Goal: Navigation & Orientation: Find specific page/section

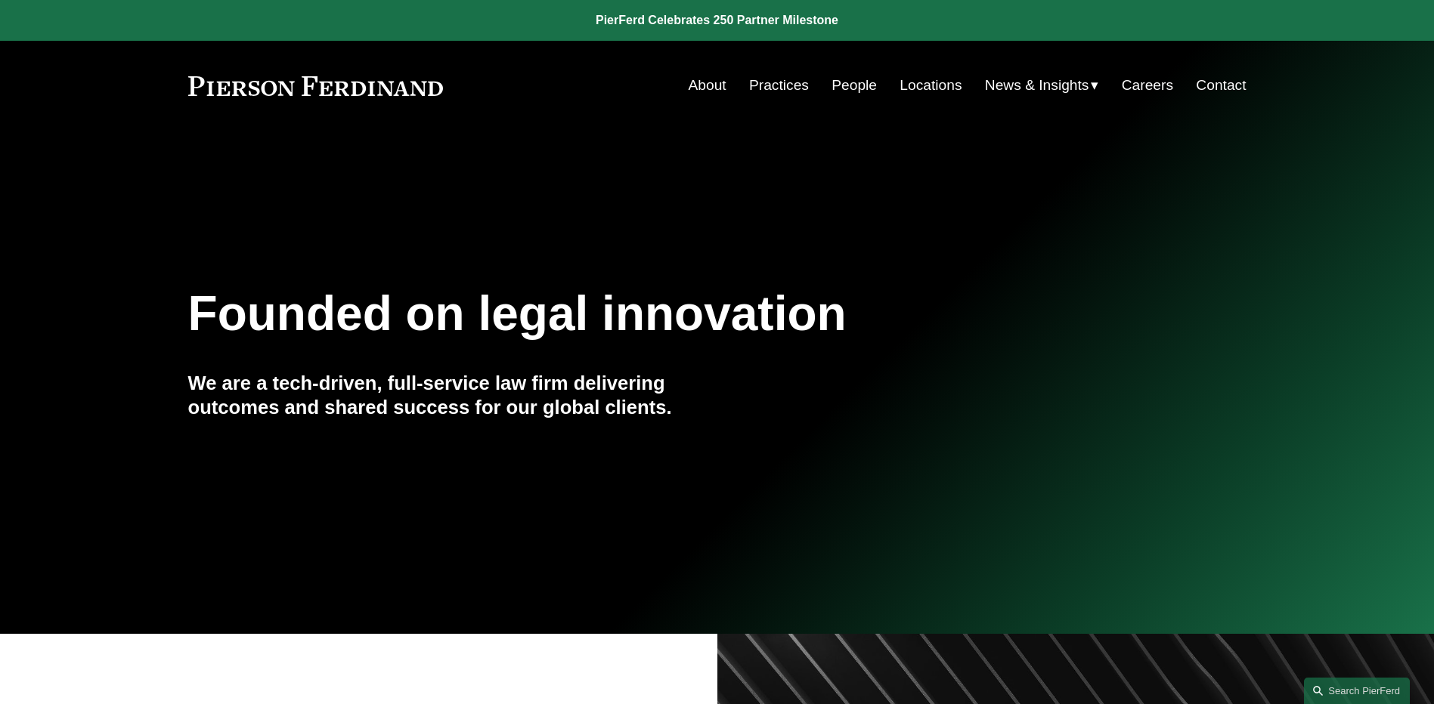
click at [837, 84] on link "People" at bounding box center [853, 85] width 45 height 29
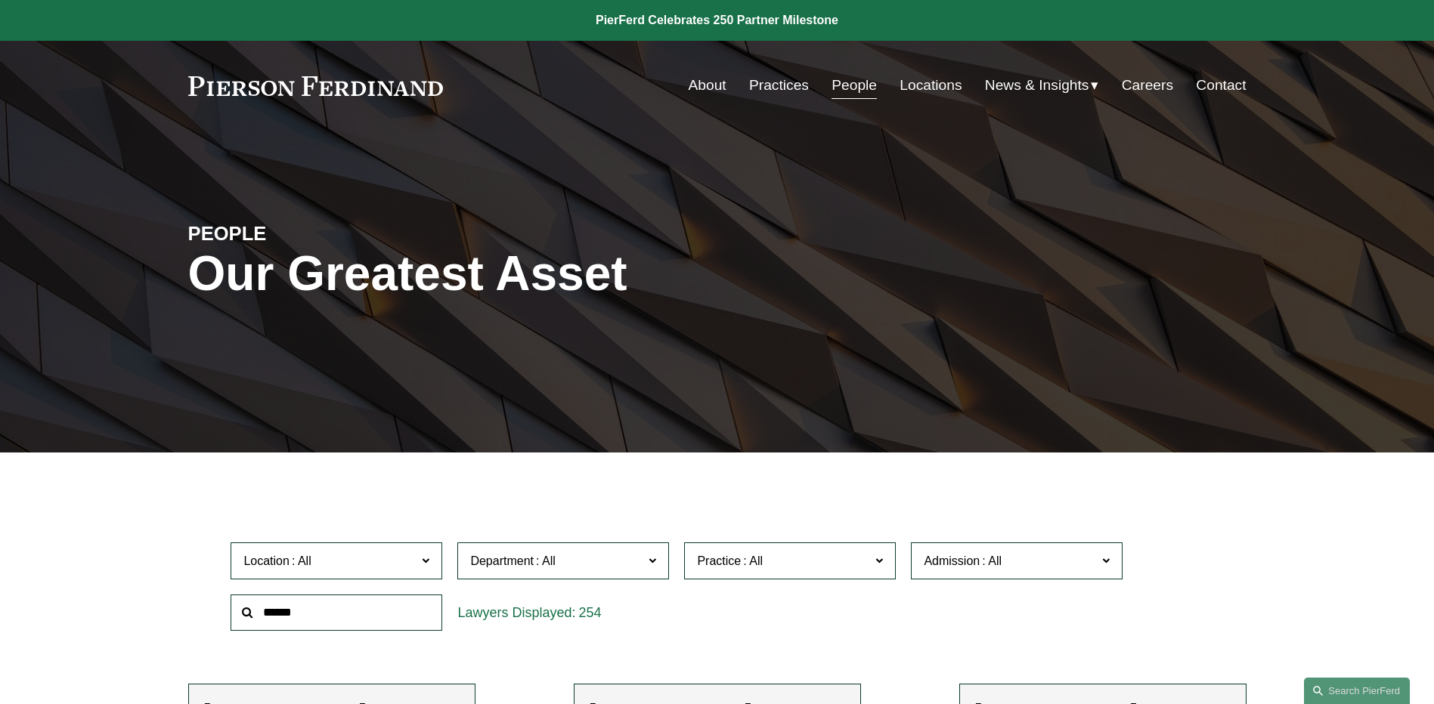
click at [859, 84] on link "People" at bounding box center [853, 85] width 45 height 29
click at [0, 0] on span "News" at bounding box center [0, 0] width 0 height 0
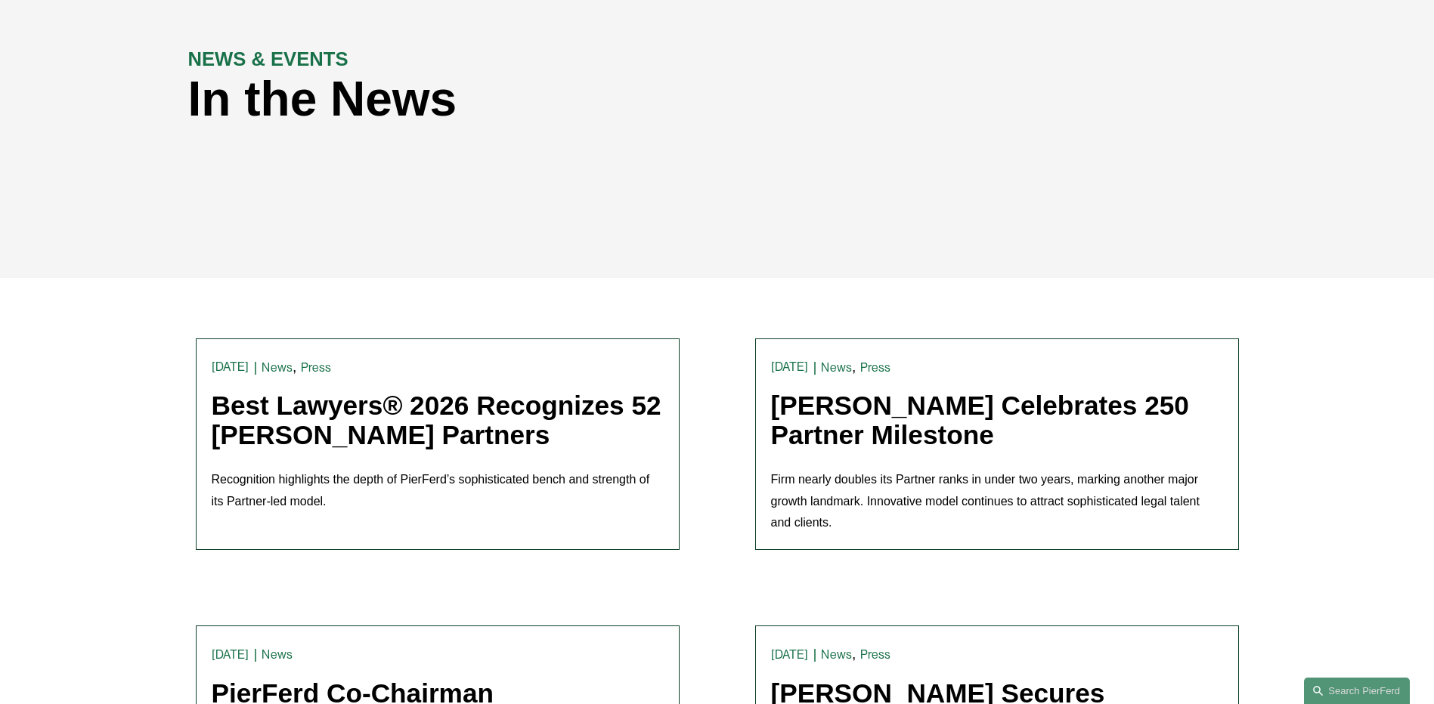
scroll to position [302, 0]
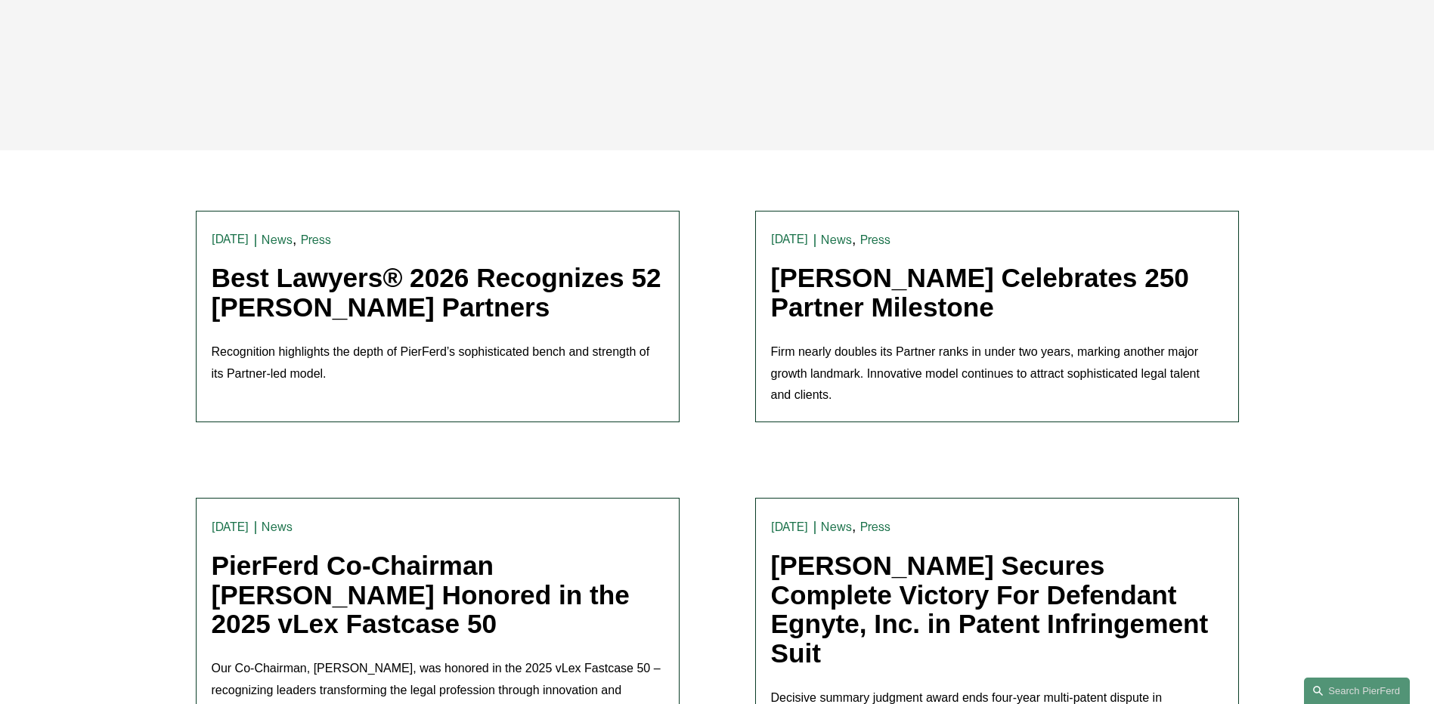
click at [357, 302] on link "Best Lawyers® 2026 Recognizes 52 Pierson Ferdinand Partners" at bounding box center [437, 292] width 450 height 59
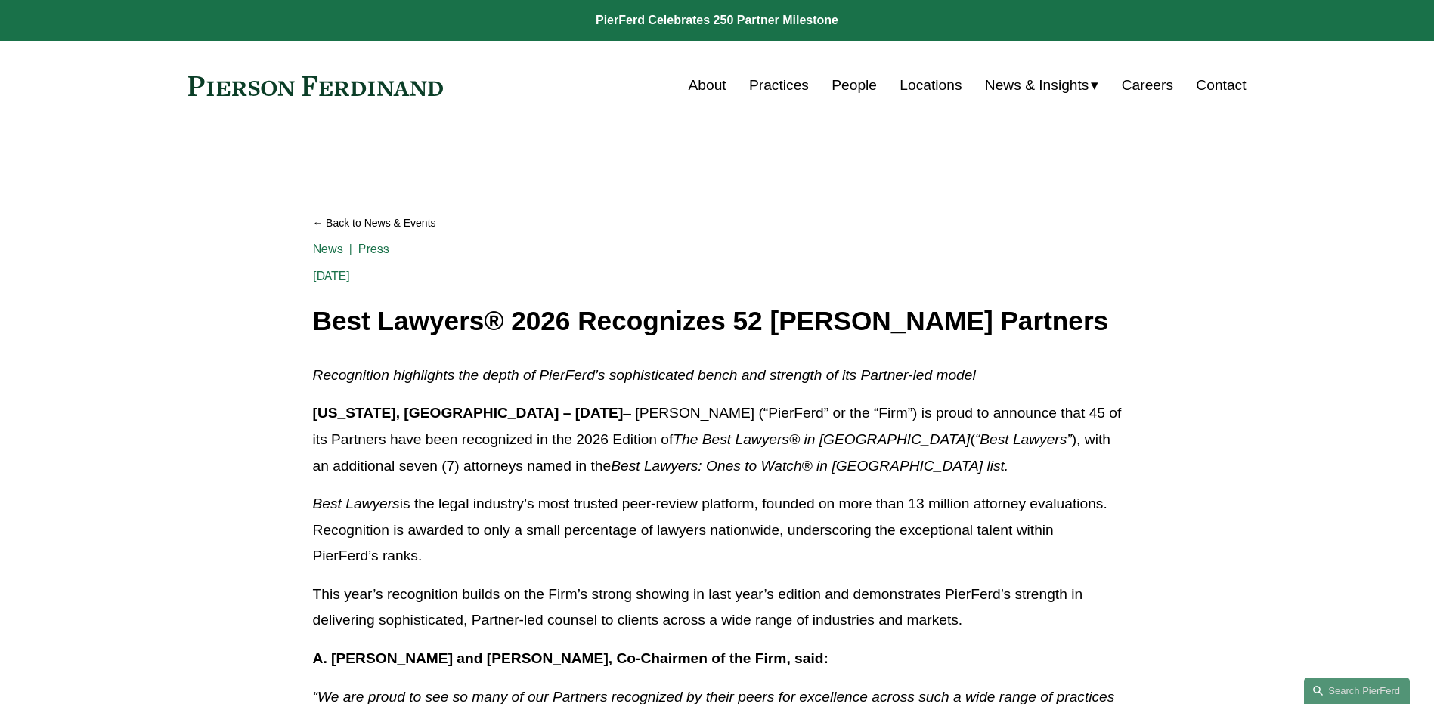
click at [844, 79] on link "People" at bounding box center [853, 85] width 45 height 29
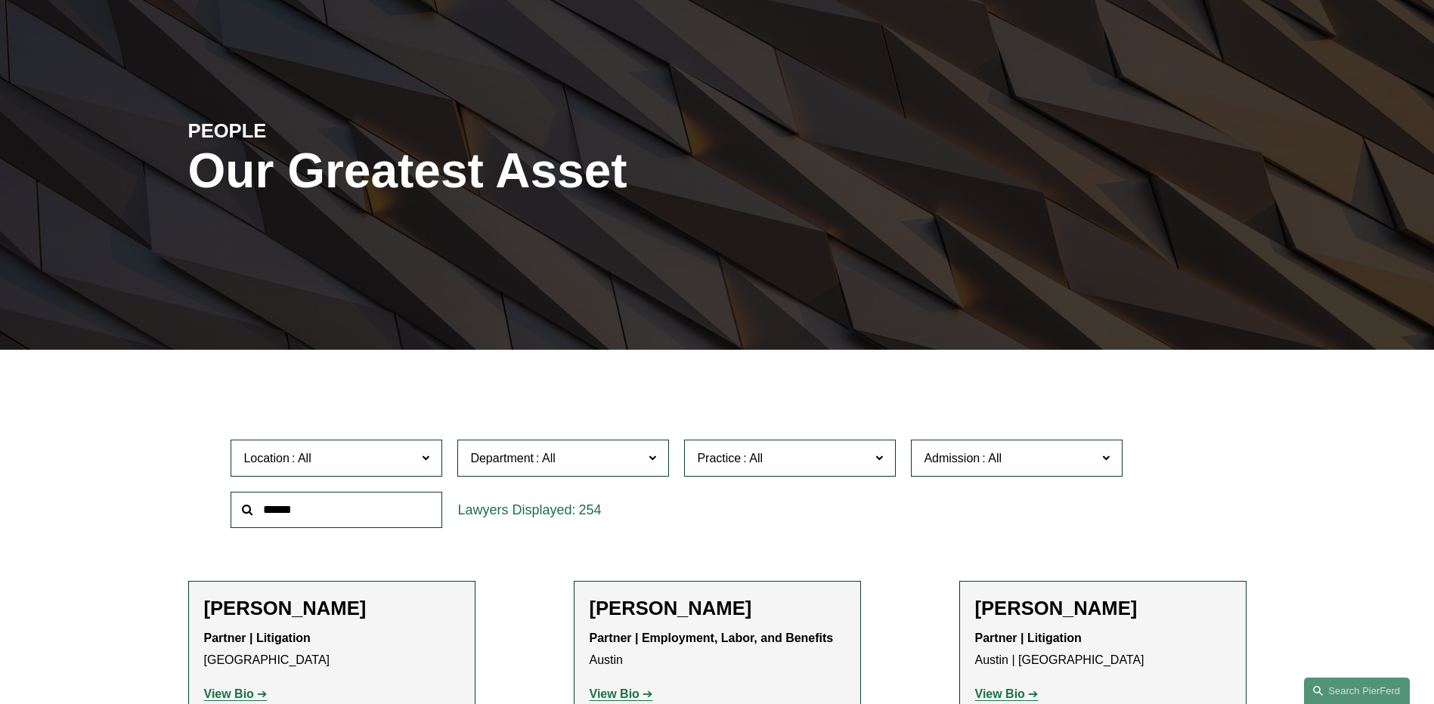
scroll to position [76, 0]
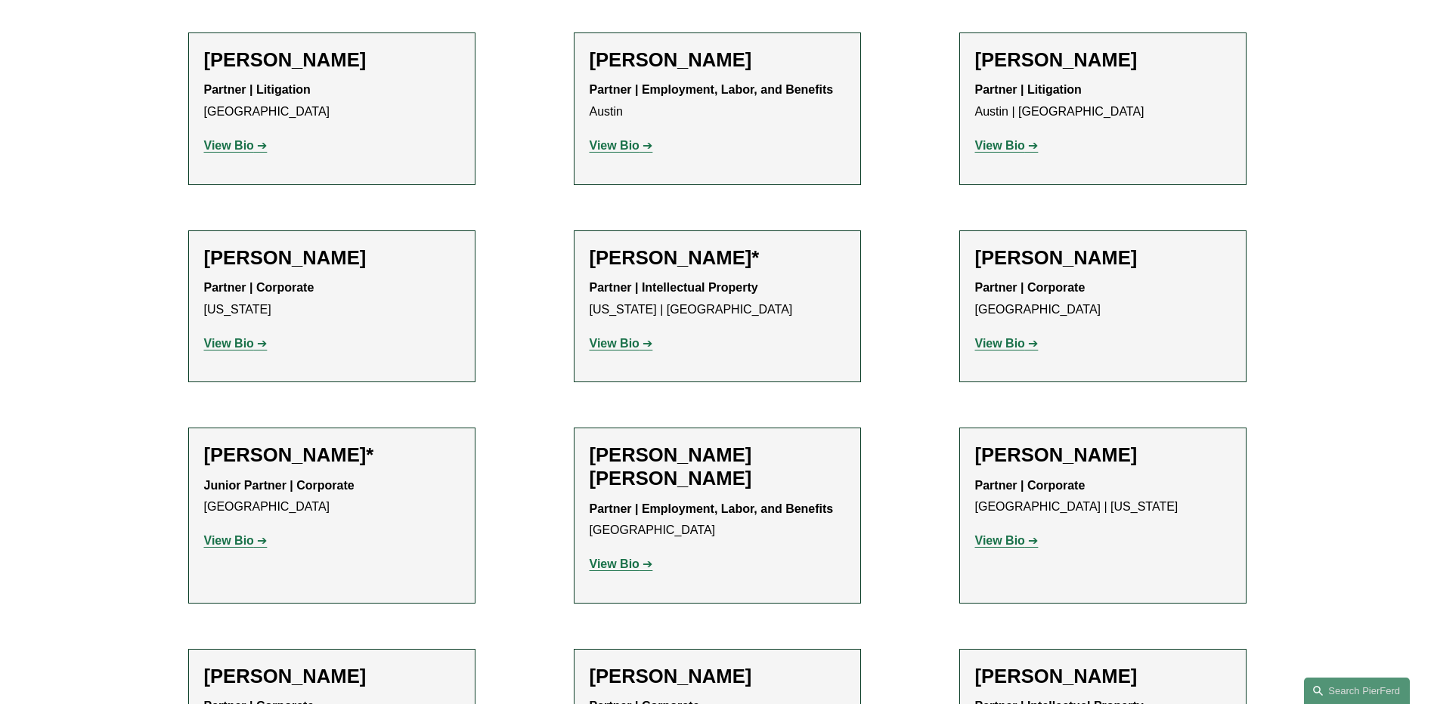
scroll to position [680, 0]
